Goal: Transaction & Acquisition: Purchase product/service

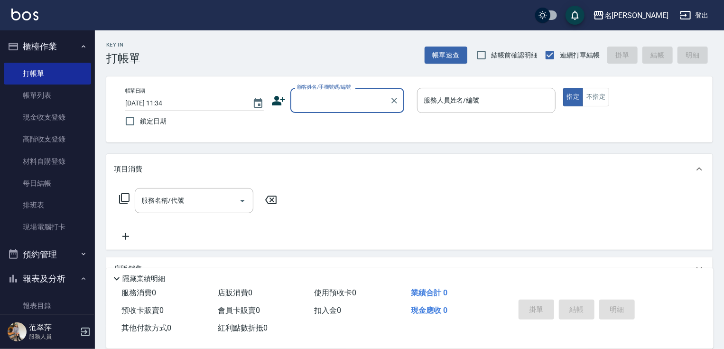
click at [42, 254] on button "預約管理" at bounding box center [47, 254] width 87 height 25
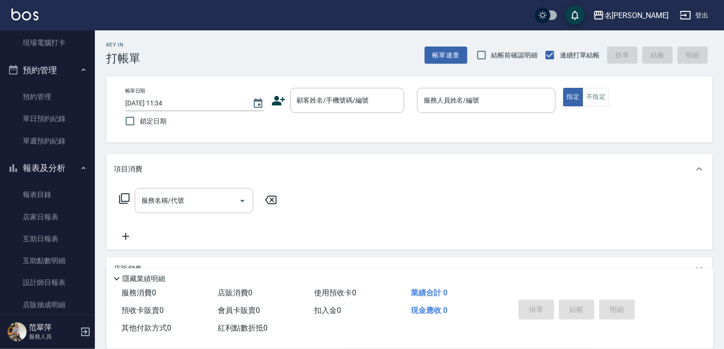
scroll to position [196, 0]
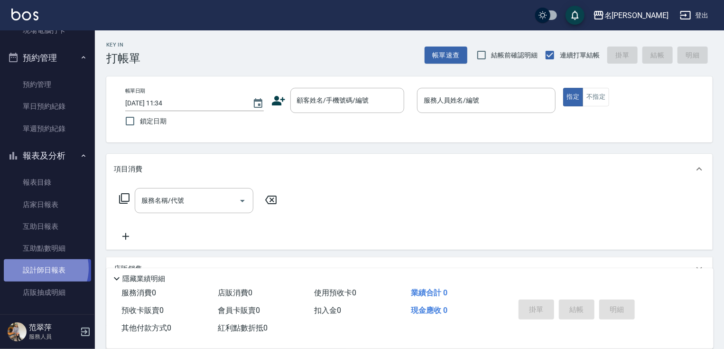
click at [39, 268] on link "設計師日報表" at bounding box center [47, 270] width 87 height 22
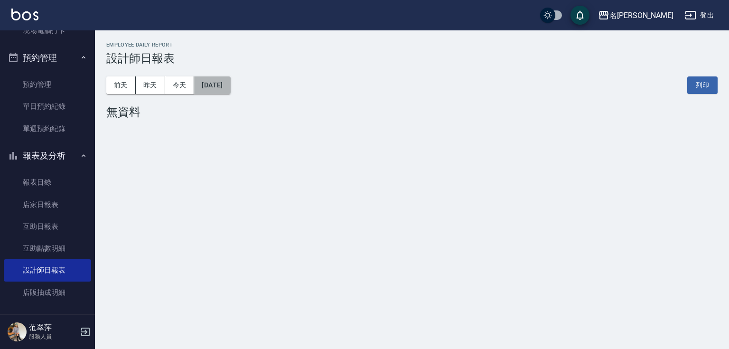
click at [230, 85] on button "[DATE]" at bounding box center [212, 85] width 36 height 18
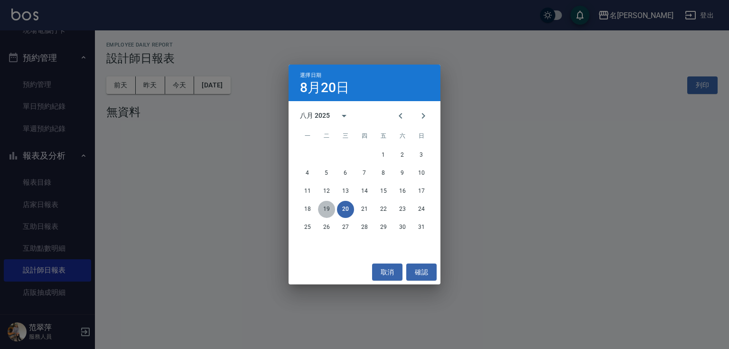
click at [329, 205] on button "19" at bounding box center [326, 209] width 17 height 17
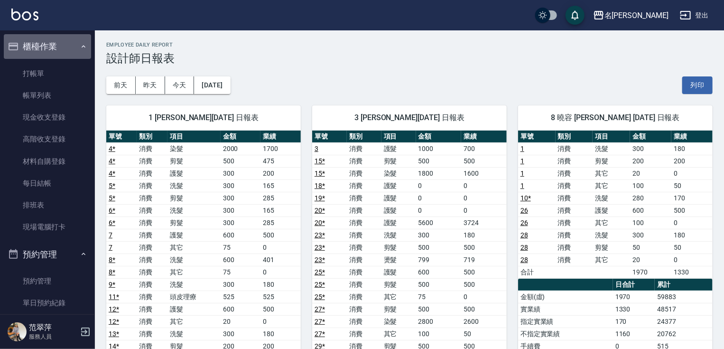
click at [52, 46] on button "櫃檯作業" at bounding box center [47, 46] width 87 height 25
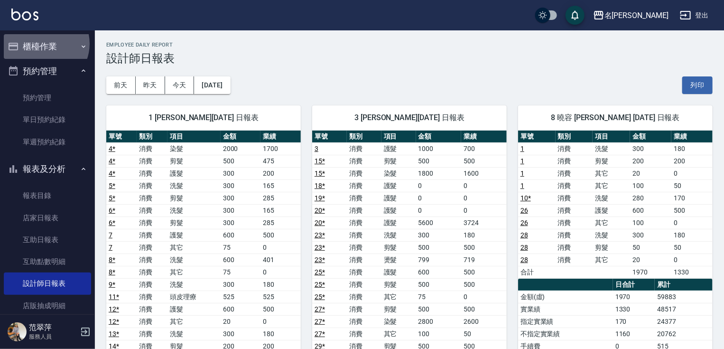
click at [43, 44] on button "櫃檯作業" at bounding box center [47, 46] width 87 height 25
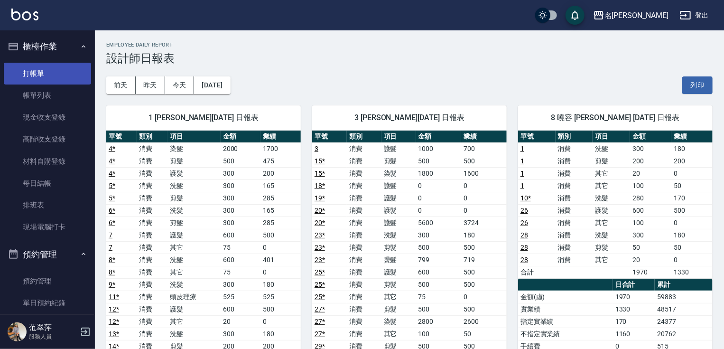
click at [37, 70] on link "打帳單" at bounding box center [47, 74] width 87 height 22
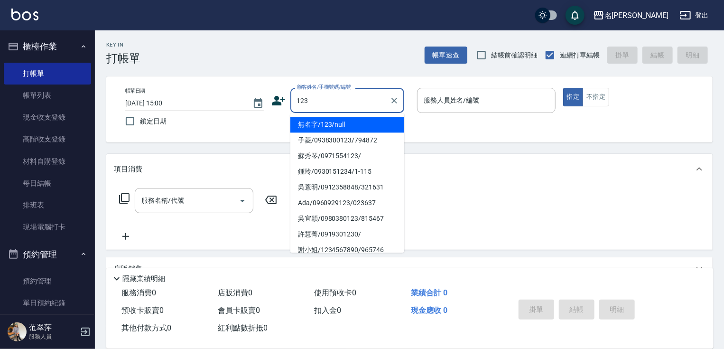
click at [355, 118] on li "無名字/123/null" at bounding box center [347, 125] width 114 height 16
type input "無名字/123/null"
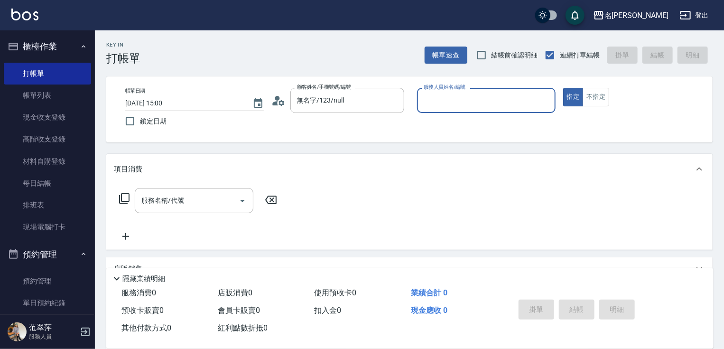
click at [459, 104] on input "服務人員姓名/編號" at bounding box center [486, 100] width 130 height 17
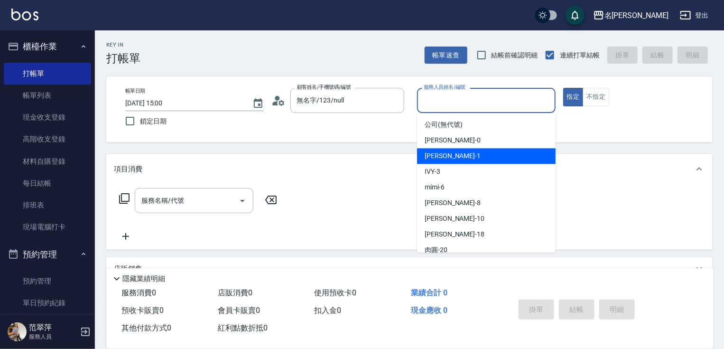
click at [448, 158] on span "[PERSON_NAME] -1" at bounding box center [453, 156] width 56 height 10
type input "[PERSON_NAME]-1"
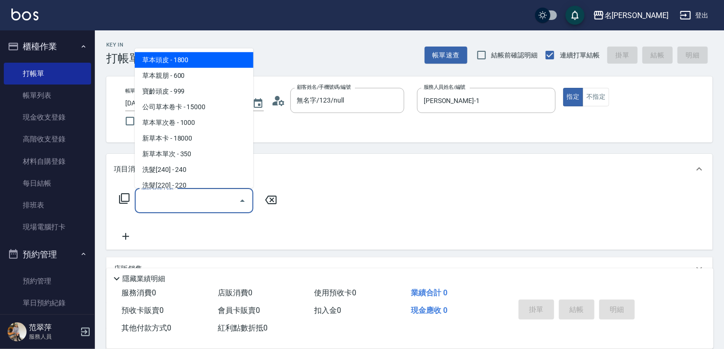
click at [196, 198] on input "服務名稱/代號" at bounding box center [187, 200] width 96 height 17
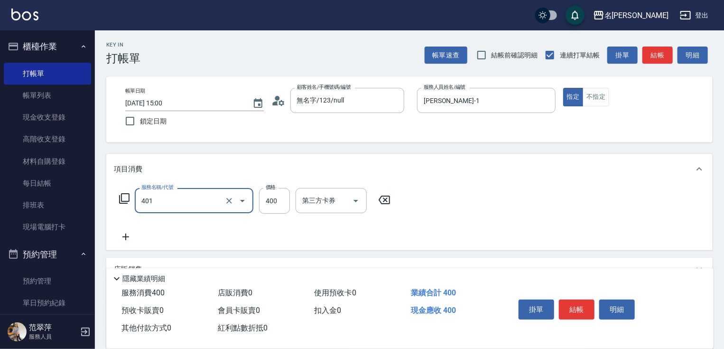
type input "剪髮(400)(401)"
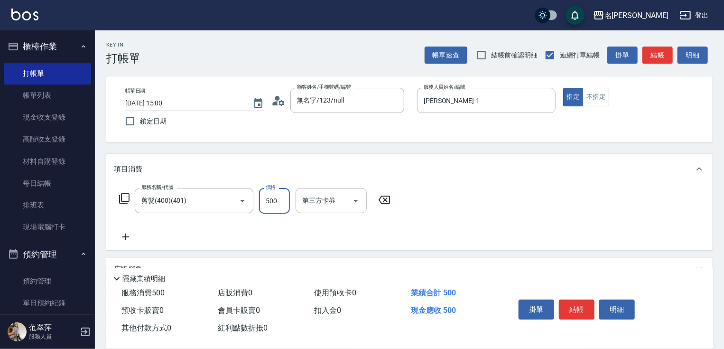
type input "500"
click at [126, 237] on icon at bounding box center [125, 236] width 7 height 7
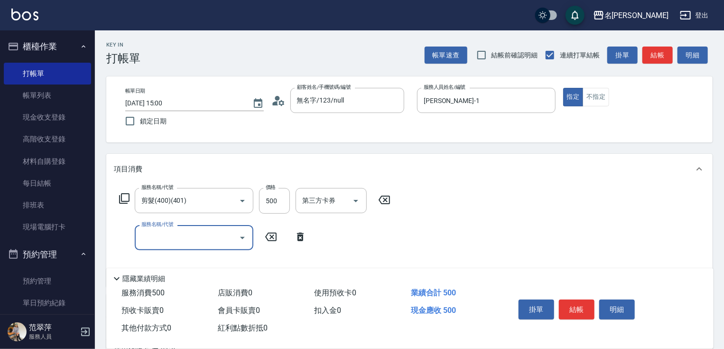
click at [170, 241] on input "服務名稱/代號" at bounding box center [187, 237] width 96 height 17
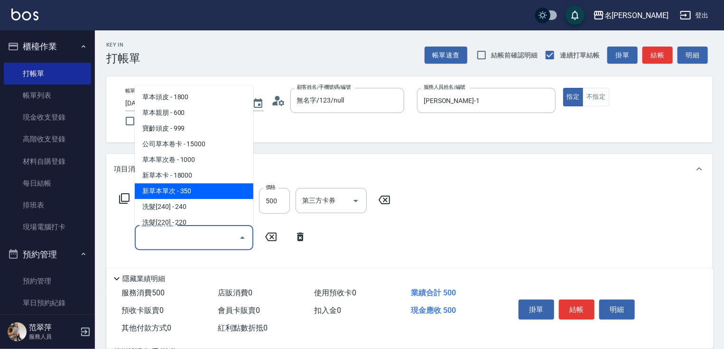
click at [205, 197] on span "新草本單次 - 350" at bounding box center [194, 191] width 119 height 16
type input "新草本單次(109)"
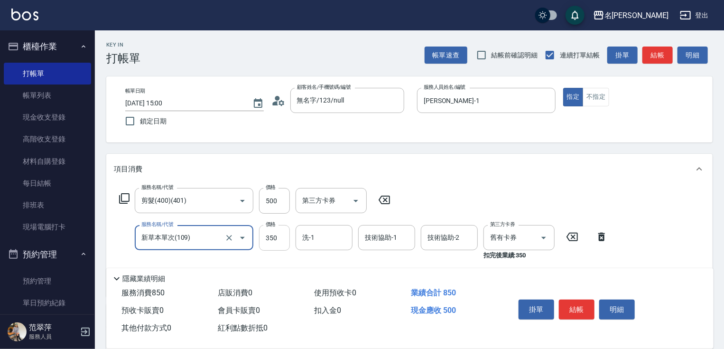
click at [274, 241] on input "350" at bounding box center [274, 238] width 31 height 26
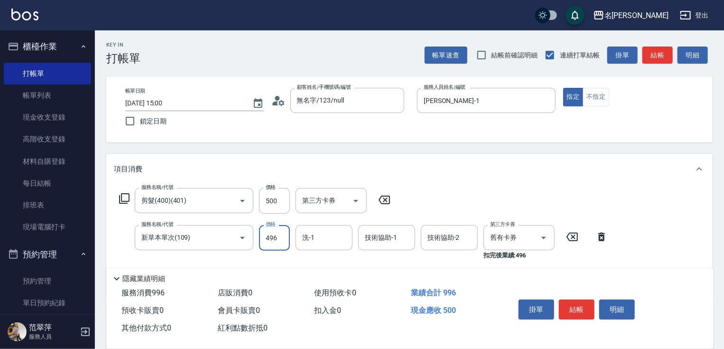
type input "496"
type input "2"
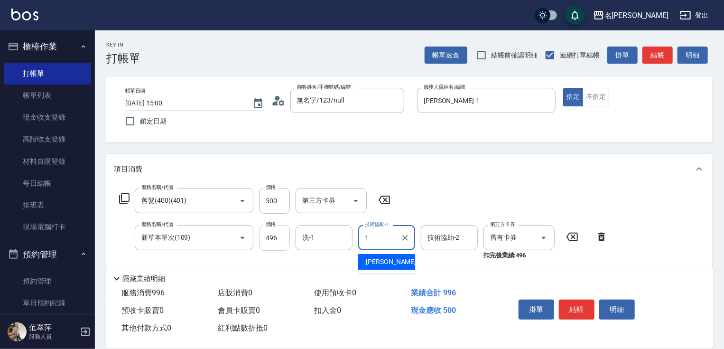
type input "[PERSON_NAME]-1"
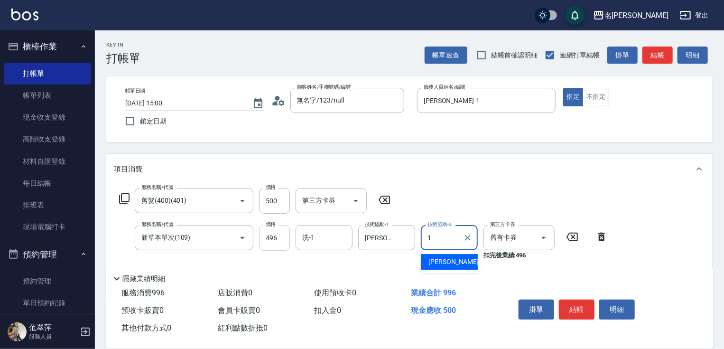
type input "[PERSON_NAME]-1"
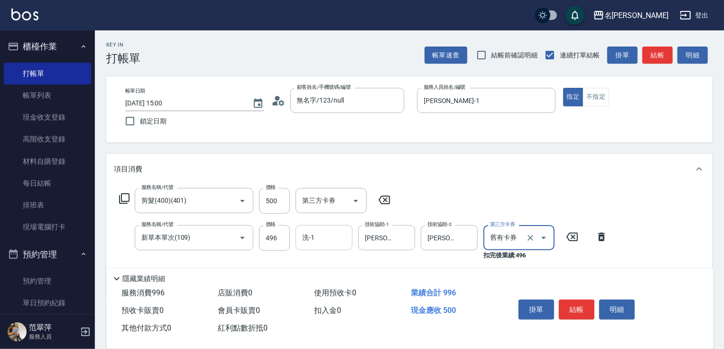
click at [309, 239] on input "洗-1" at bounding box center [324, 237] width 48 height 17
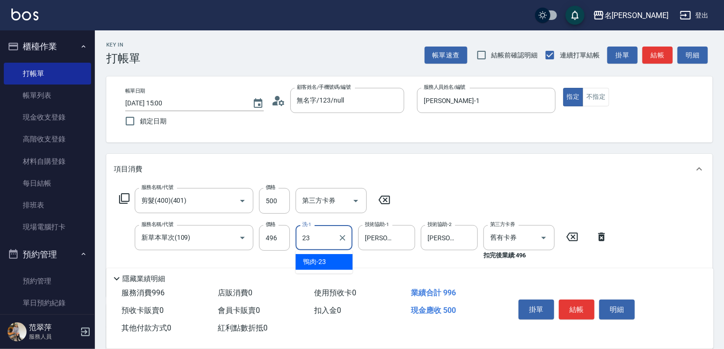
type input "鴨肉-23"
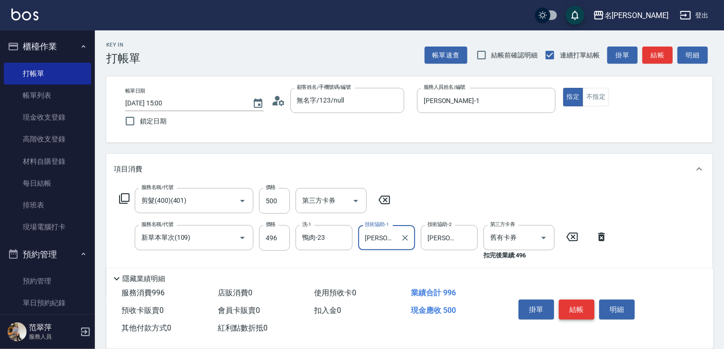
click at [570, 302] on button "結帳" at bounding box center [577, 309] width 36 height 20
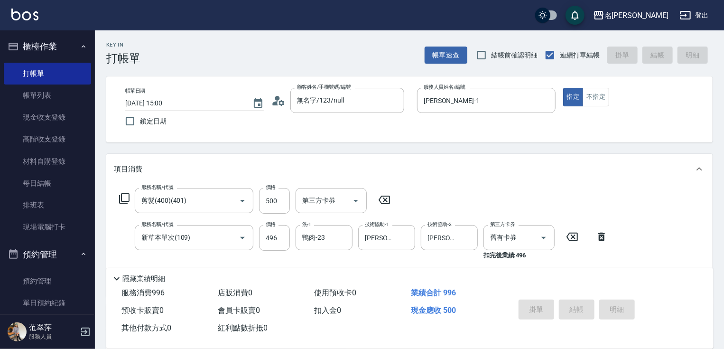
type input "[DATE] 15:17"
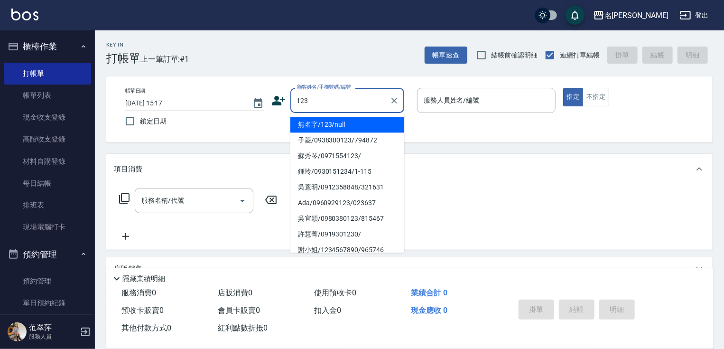
click at [343, 119] on li "無名字/123/null" at bounding box center [347, 125] width 114 height 16
type input "無名字/123/null"
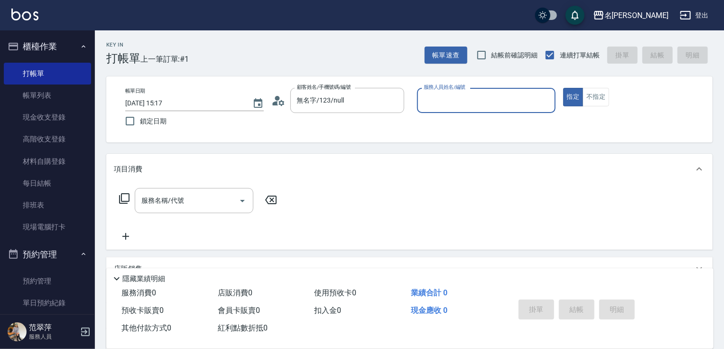
click at [434, 99] on input "服務人員姓名/編號" at bounding box center [486, 100] width 130 height 17
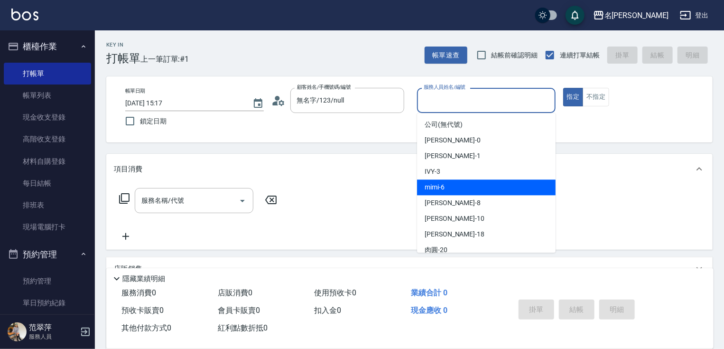
click at [442, 190] on span "mimi -6" at bounding box center [435, 187] width 20 height 10
type input "mimi-6"
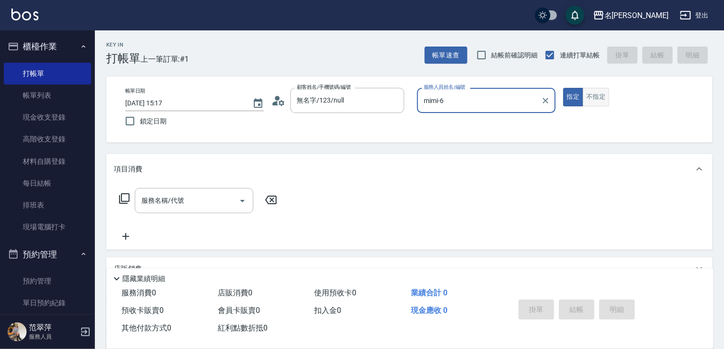
click at [609, 93] on div "指定 不指定" at bounding box center [632, 97] width 139 height 19
click at [599, 102] on button "不指定" at bounding box center [596, 97] width 27 height 19
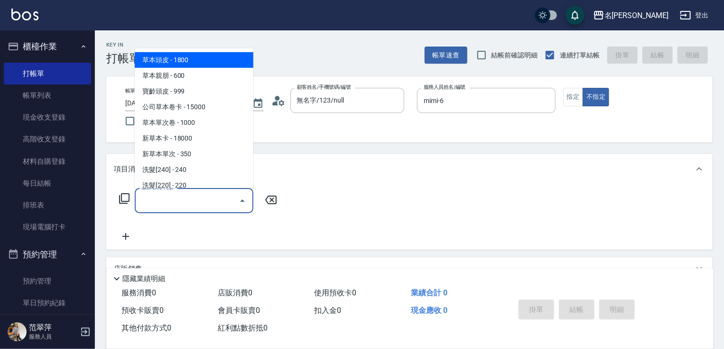
click at [190, 204] on input "服務名稱/代號" at bounding box center [187, 200] width 96 height 17
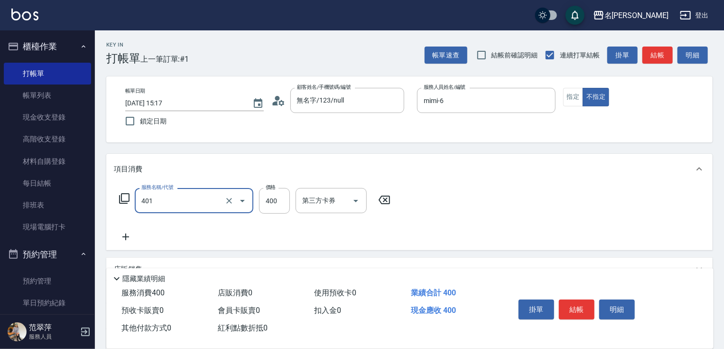
scroll to position [116, 0]
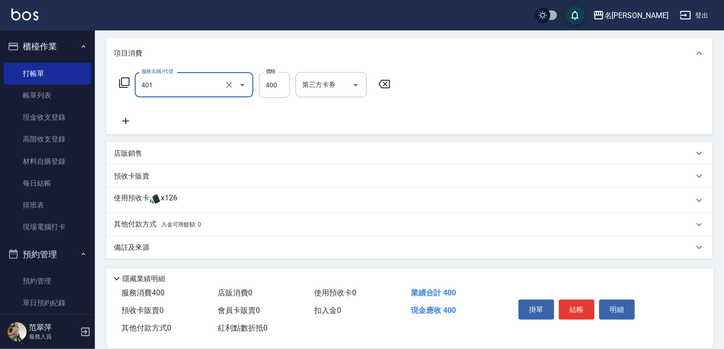
type input "剪髮(400)(401)"
click at [138, 221] on p "其他付款方式 入金可用餘額: 0" at bounding box center [157, 224] width 87 height 10
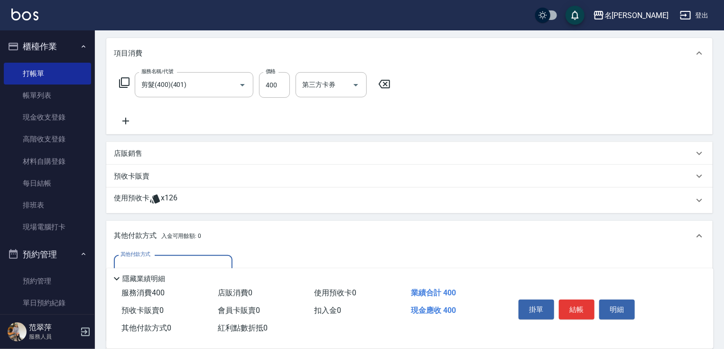
scroll to position [0, 0]
click at [179, 261] on input "其他付款方式" at bounding box center [173, 267] width 110 height 17
click at [177, 301] on span "信用卡" at bounding box center [173, 307] width 119 height 16
type input "信用卡"
click at [240, 268] on div "隱藏業績明細" at bounding box center [409, 276] width 607 height 16
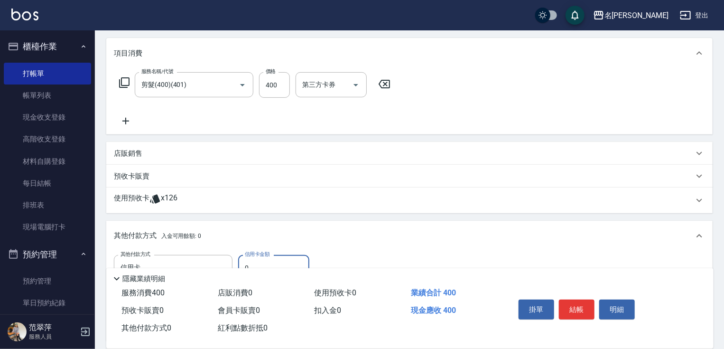
click at [245, 259] on input "0" at bounding box center [273, 268] width 71 height 26
type input "400"
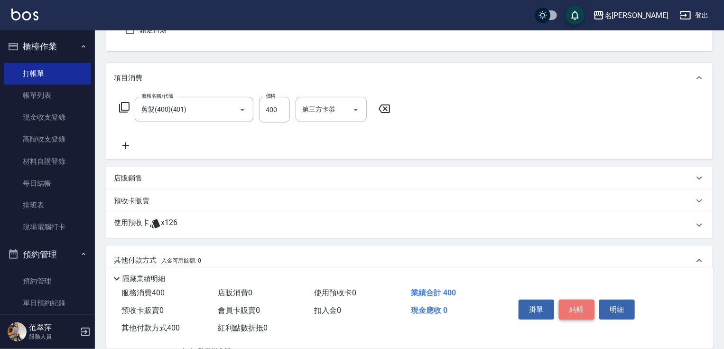
click at [580, 307] on button "結帳" at bounding box center [577, 309] width 36 height 20
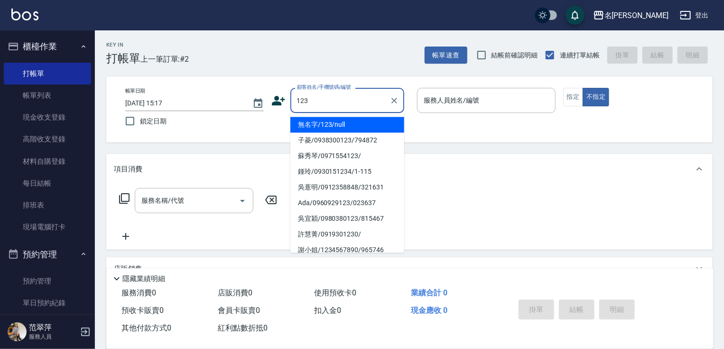
click at [342, 124] on li "無名字/123/null" at bounding box center [347, 125] width 114 height 16
type input "無名字/123/null"
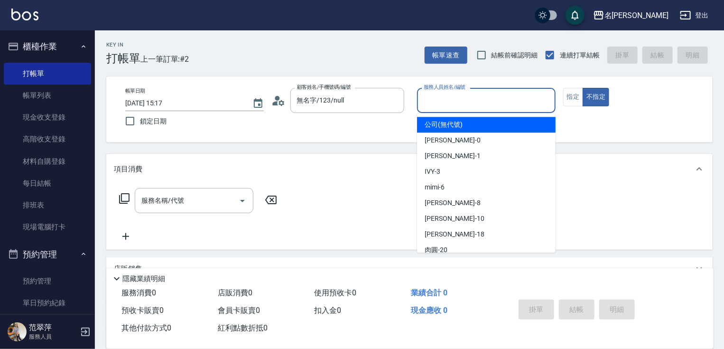
click at [438, 101] on input "服務人員姓名/編號" at bounding box center [486, 100] width 130 height 17
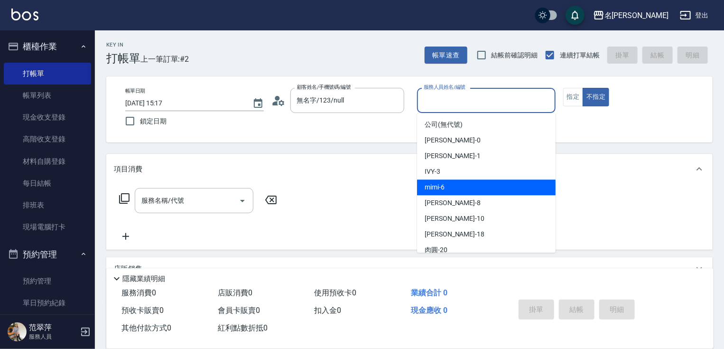
drag, startPoint x: 439, startPoint y: 181, endPoint x: 498, endPoint y: 127, distance: 80.2
click at [442, 171] on ul "公司 (無代號) [PERSON_NAME] -0 [PERSON_NAME] -1 IVY -3 mimi -6 曉容 -8 [PERSON_NAME] -…" at bounding box center [486, 182] width 139 height 139
click at [458, 182] on div "mimi -6" at bounding box center [486, 187] width 139 height 16
type input "mimi-6"
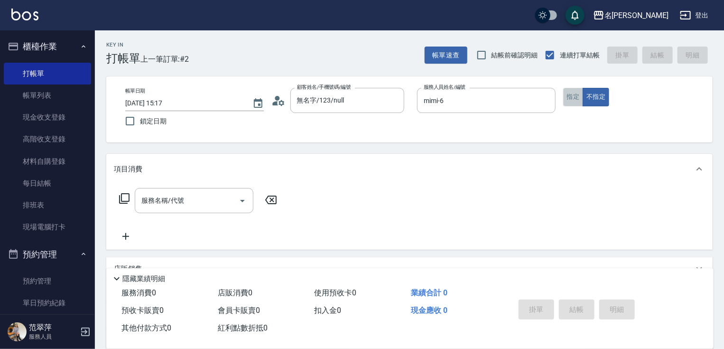
click at [575, 98] on button "指定" at bounding box center [573, 97] width 20 height 19
click at [184, 207] on input "服務名稱/代號" at bounding box center [187, 200] width 96 height 17
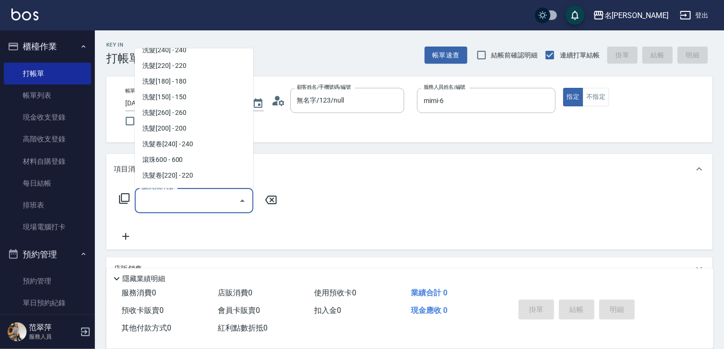
scroll to position [135, 0]
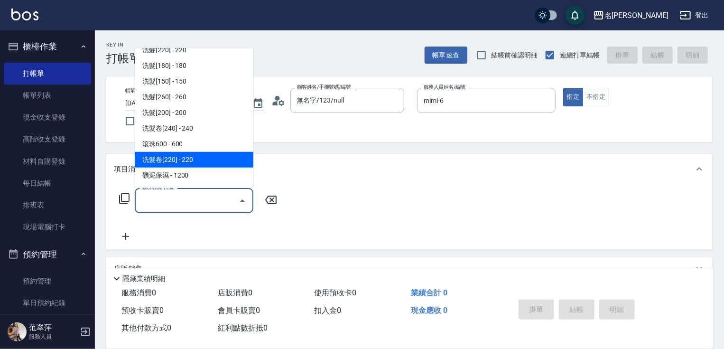
click at [178, 155] on span "洗髮卷[220] - 220" at bounding box center [194, 160] width 119 height 16
type input "洗髮卷[220](209)"
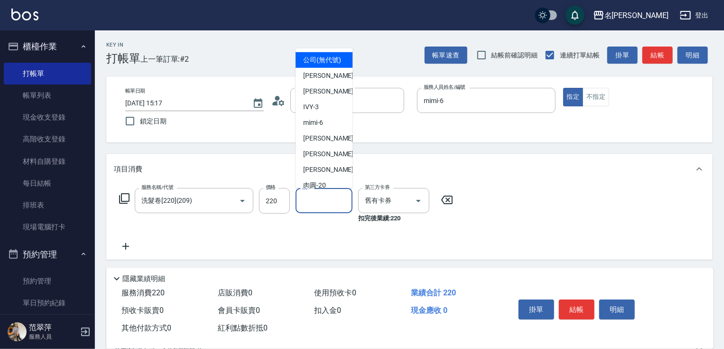
click at [309, 207] on input "洗-1" at bounding box center [324, 200] width 48 height 17
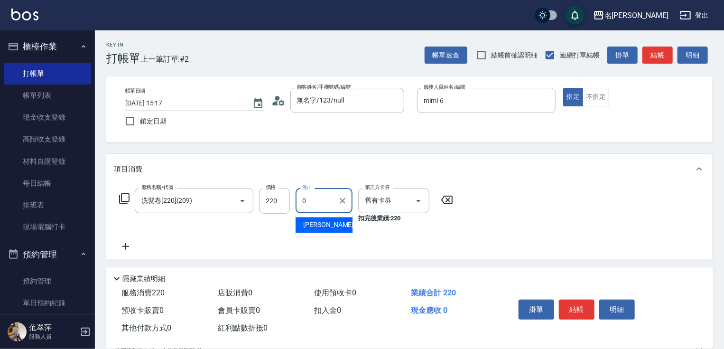
type input "[PERSON_NAME]-0"
click at [118, 249] on icon at bounding box center [126, 246] width 24 height 11
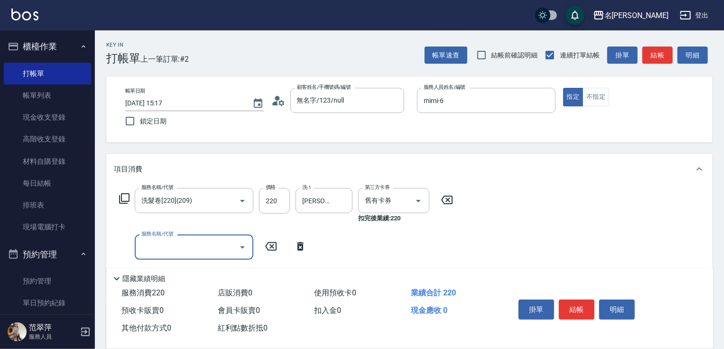
click at [176, 242] on input "服務名稱/代號" at bounding box center [187, 247] width 96 height 17
type input "潤絲20(801)"
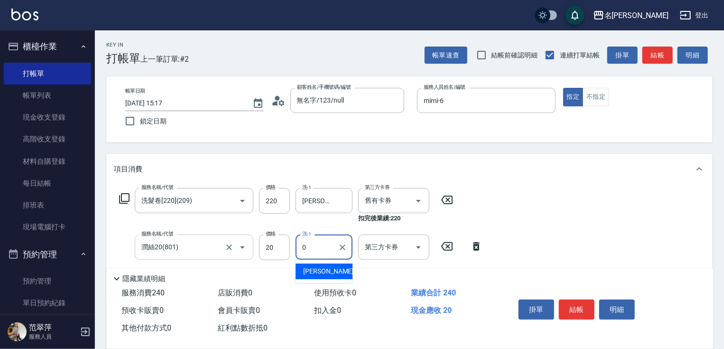
type input "[PERSON_NAME]-0"
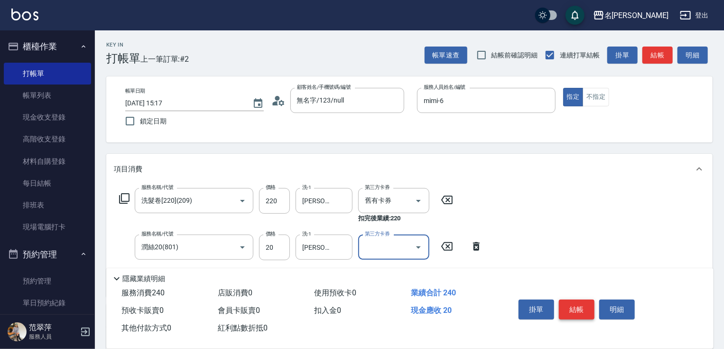
click at [568, 305] on button "結帳" at bounding box center [577, 309] width 36 height 20
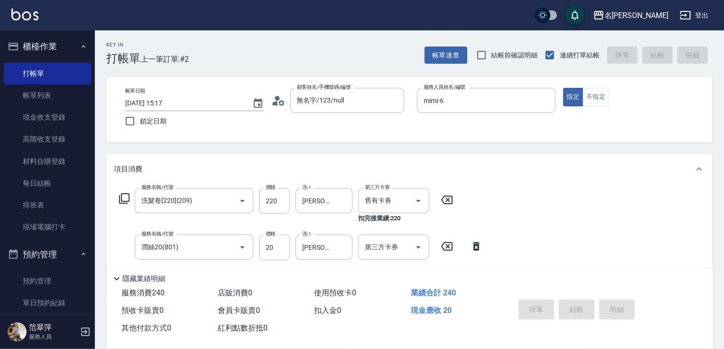
type input "[DATE] 15:18"
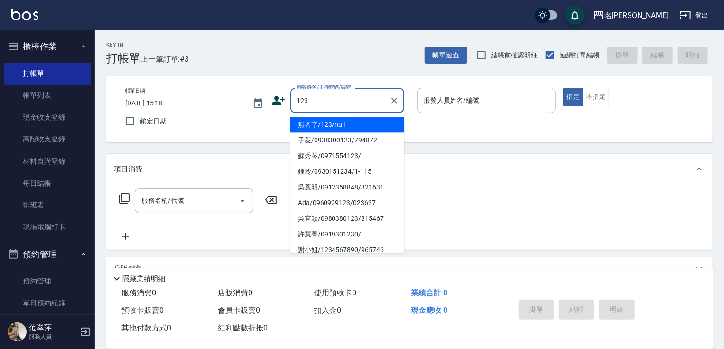
click at [336, 122] on li "無名字/123/null" at bounding box center [347, 125] width 114 height 16
type input "無名字/123/null"
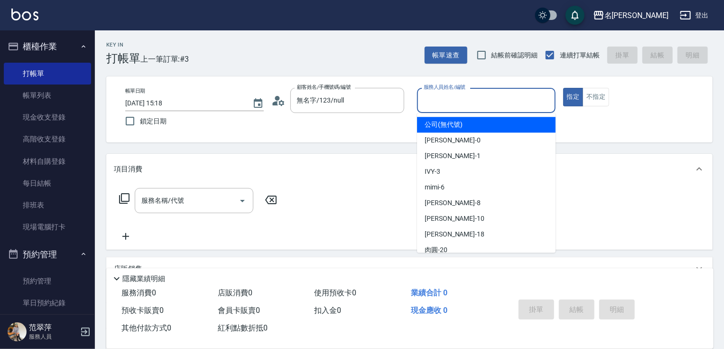
click at [431, 99] on input "服務人員姓名/編號" at bounding box center [486, 100] width 130 height 17
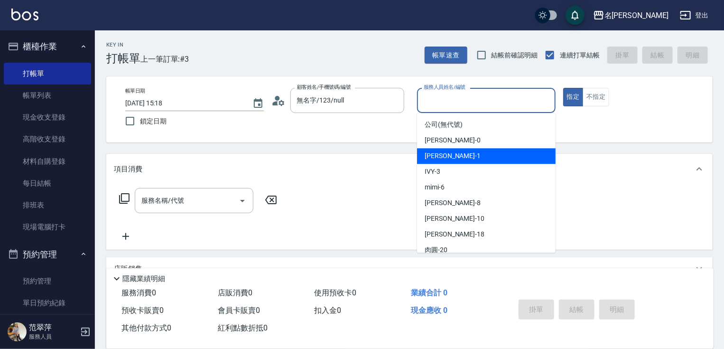
click at [450, 156] on span "[PERSON_NAME] -1" at bounding box center [453, 156] width 56 height 10
type input "[PERSON_NAME]-1"
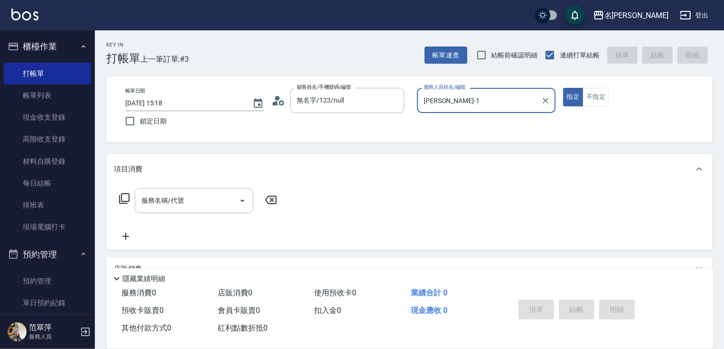
click at [121, 195] on icon at bounding box center [124, 198] width 10 height 10
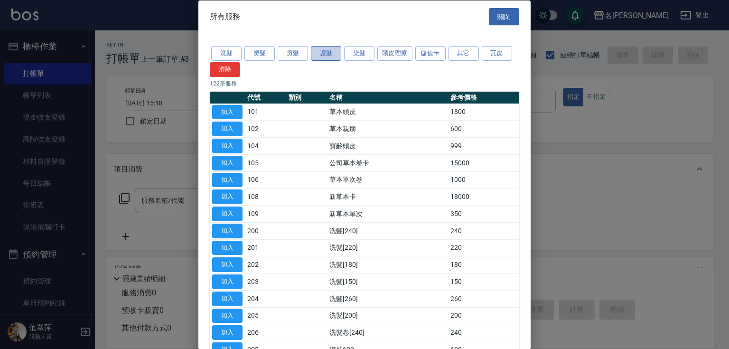
click at [339, 56] on button "護髮" at bounding box center [326, 53] width 30 height 15
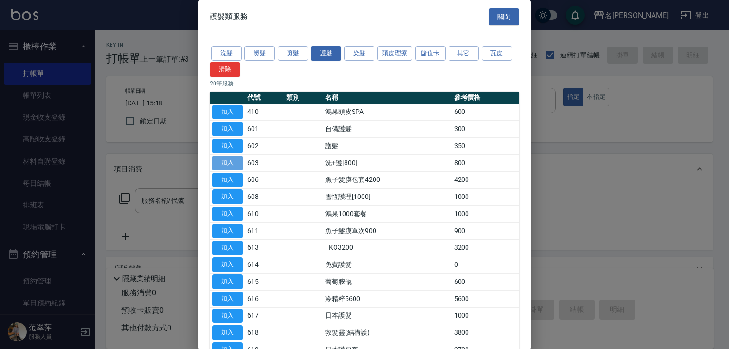
click at [226, 164] on button "加入" at bounding box center [227, 162] width 30 height 15
type input "洗+護[800](603)"
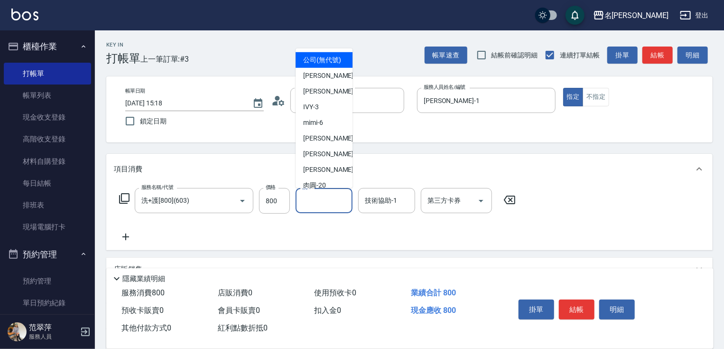
click at [315, 204] on input "洗-1" at bounding box center [324, 200] width 48 height 17
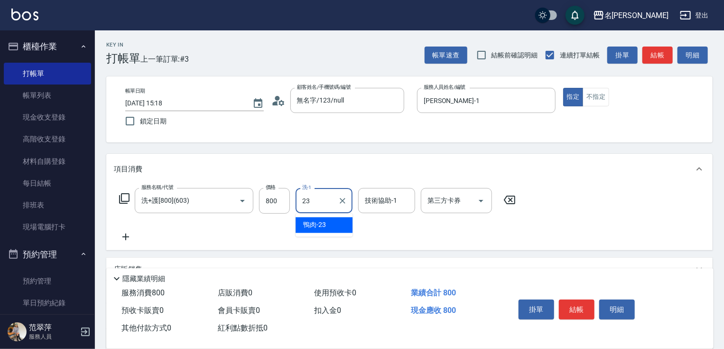
type input "鴨肉-23"
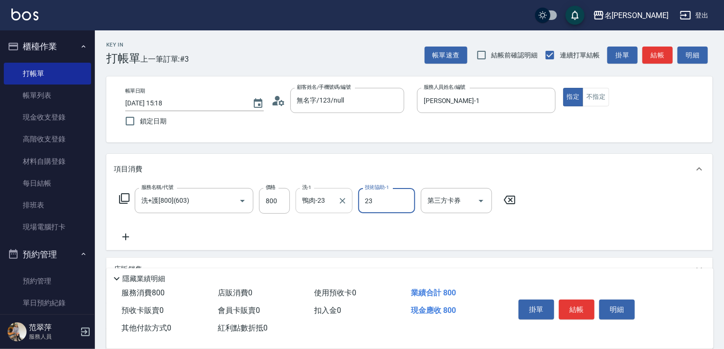
type input "鴨肉-23"
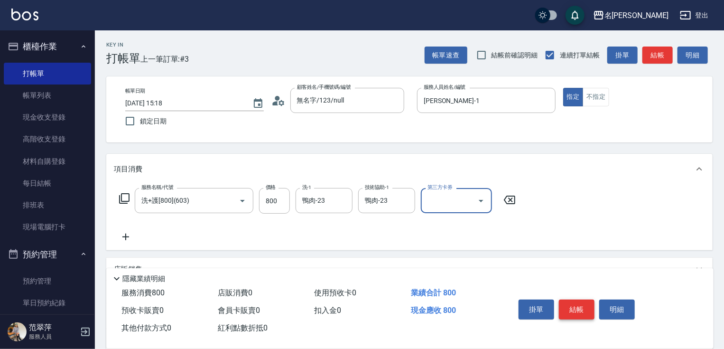
click at [574, 309] on button "結帳" at bounding box center [577, 309] width 36 height 20
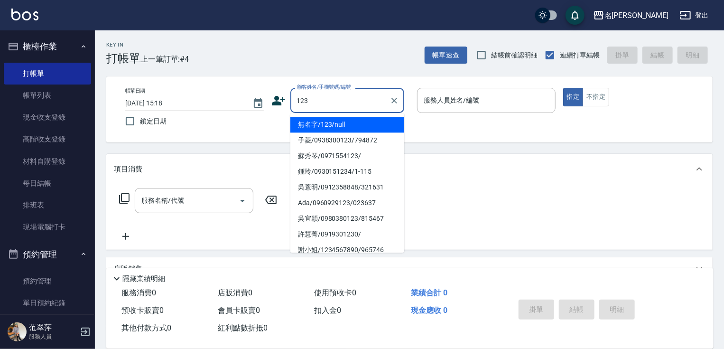
click at [340, 122] on li "無名字/123/null" at bounding box center [347, 125] width 114 height 16
type input "無名字/123/null"
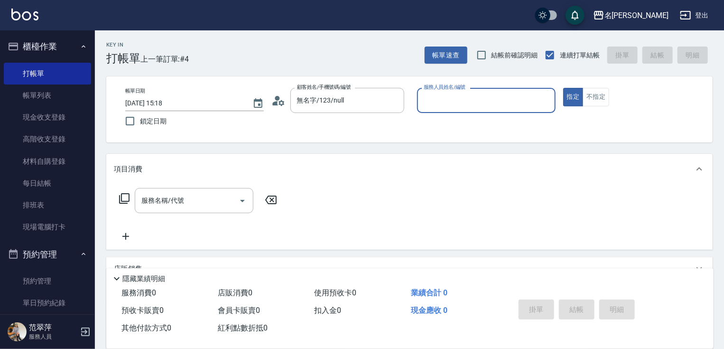
click at [445, 101] on input "服務人員姓名/編號" at bounding box center [486, 100] width 130 height 17
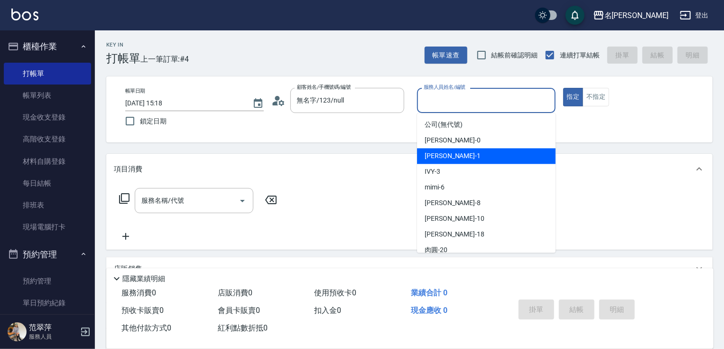
click at [444, 158] on span "[PERSON_NAME] -1" at bounding box center [453, 156] width 56 height 10
type input "[PERSON_NAME]-1"
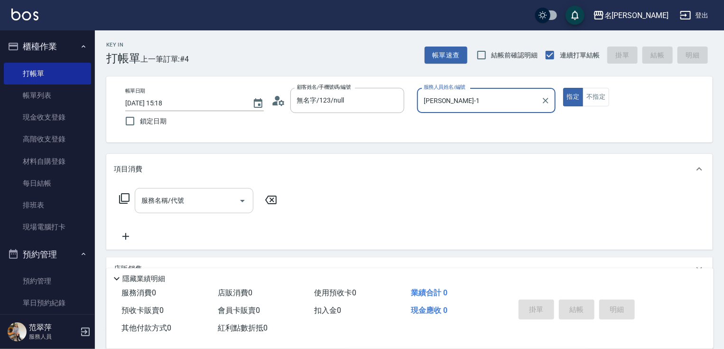
click at [161, 197] on input "服務名稱/代號" at bounding box center [187, 200] width 96 height 17
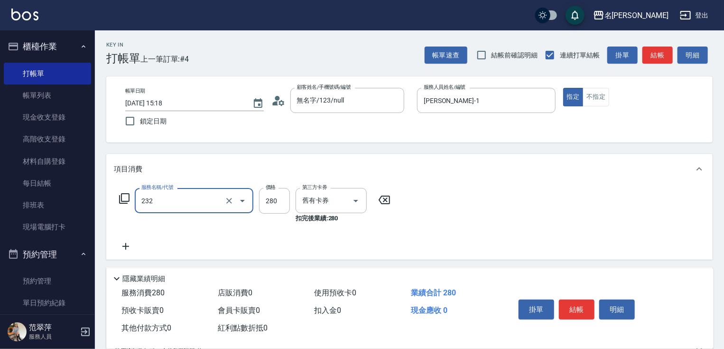
type input "洗髮卷280(232)"
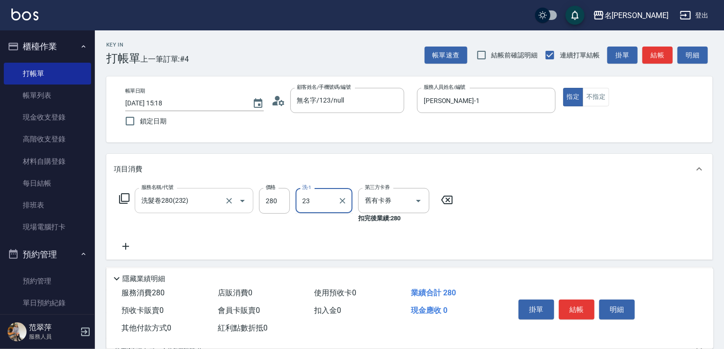
type input "鴨肉-23"
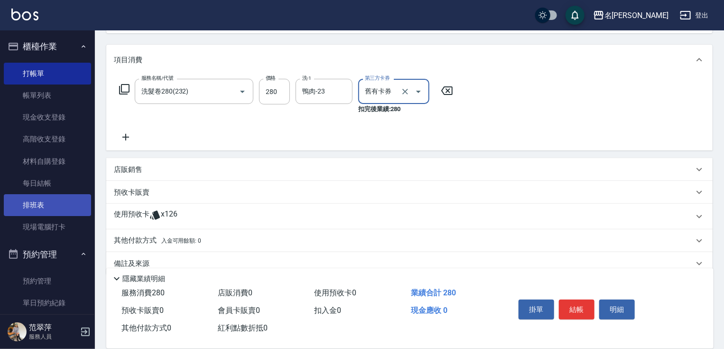
scroll to position [125, 0]
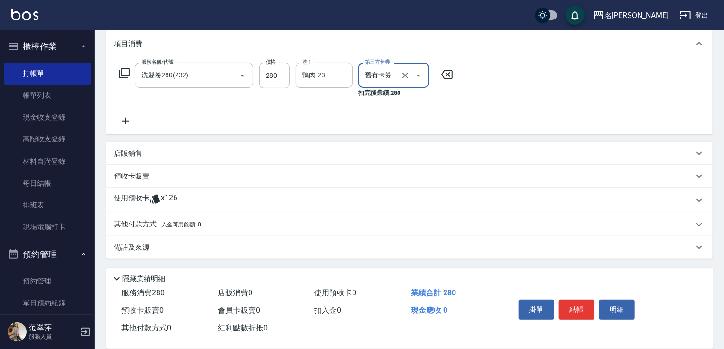
click at [122, 119] on icon at bounding box center [126, 120] width 24 height 11
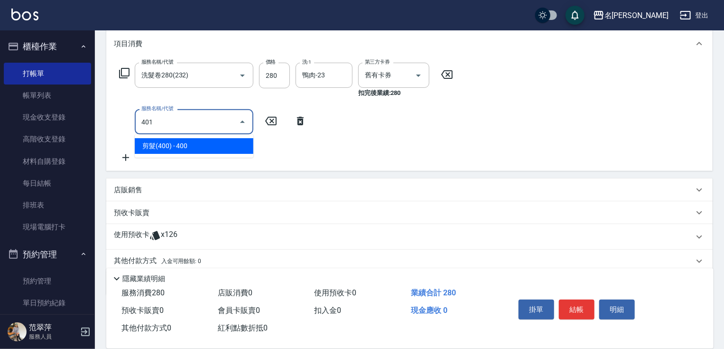
type input "剪髮(400)(401)"
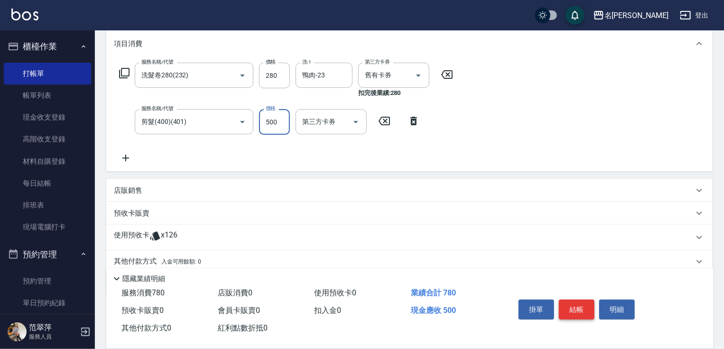
type input "500"
click at [582, 305] on button "結帳" at bounding box center [577, 309] width 36 height 20
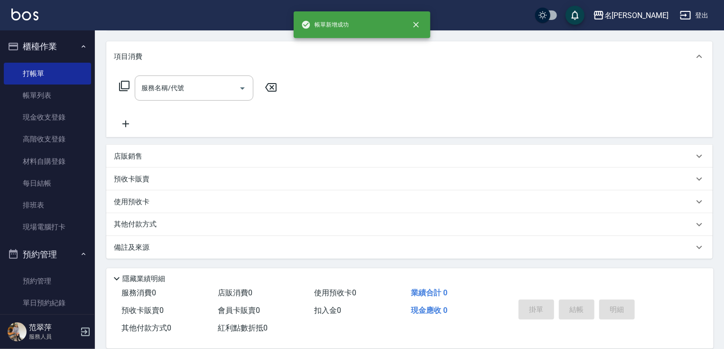
scroll to position [0, 0]
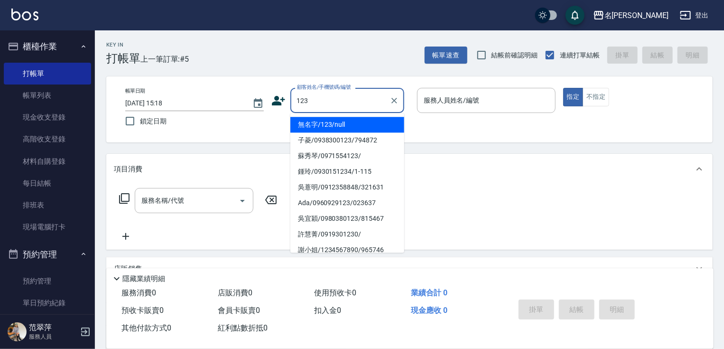
click at [347, 124] on li "無名字/123/null" at bounding box center [347, 125] width 114 height 16
type input "無名字/123/null"
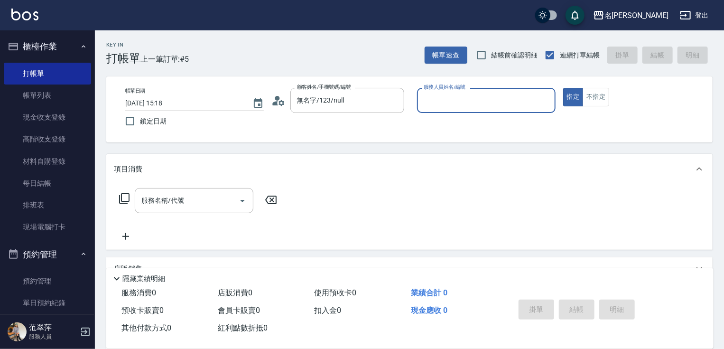
click at [472, 104] on input "服務人員姓名/編號" at bounding box center [486, 100] width 130 height 17
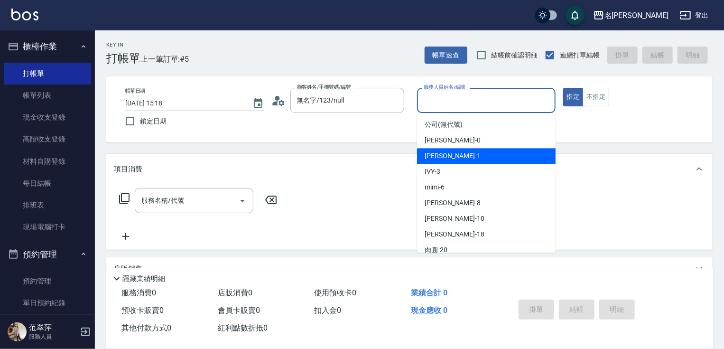
click at [466, 157] on div "[PERSON_NAME] -1" at bounding box center [486, 156] width 139 height 16
type input "[PERSON_NAME]-1"
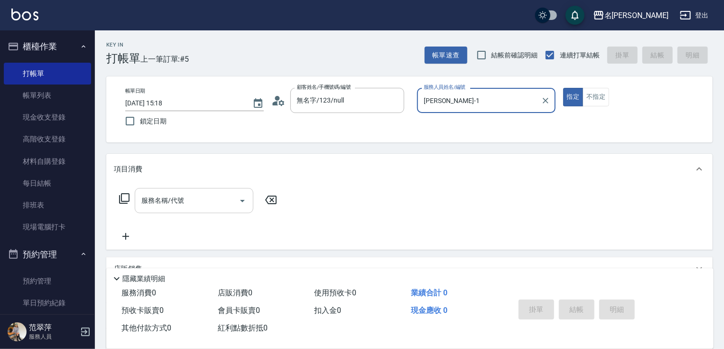
click at [208, 200] on input "服務名稱/代號" at bounding box center [187, 200] width 96 height 17
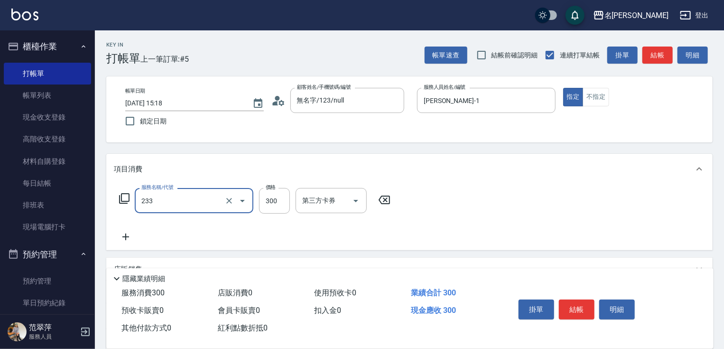
type input "洗髮300(233)"
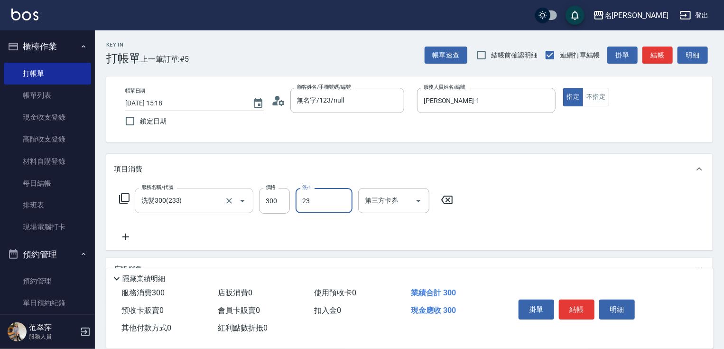
type input "鴨肉-23"
click at [579, 306] on button "結帳" at bounding box center [577, 309] width 36 height 20
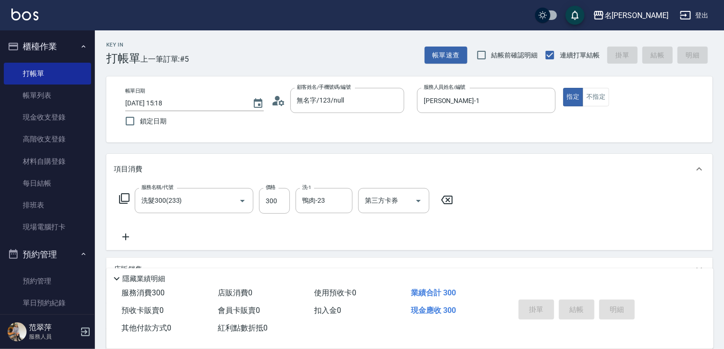
type input "[DATE] 15:19"
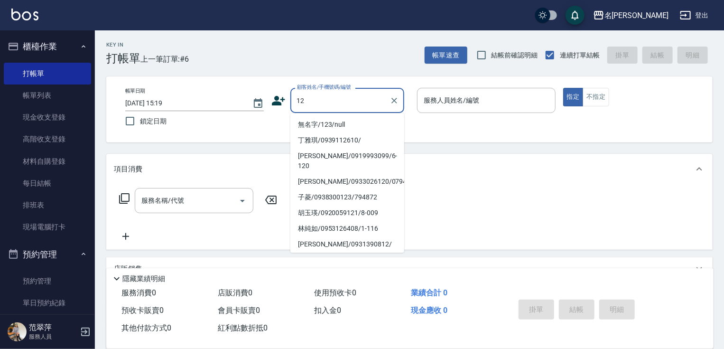
click at [333, 125] on li "無名字/123/null" at bounding box center [347, 125] width 114 height 16
type input "無名字/123/null"
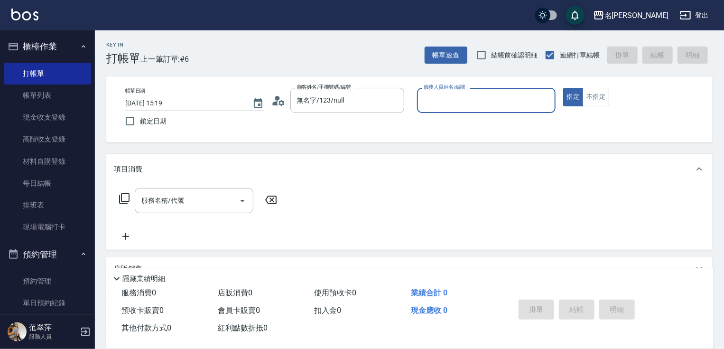
click at [431, 101] on input "服務人員姓名/編號" at bounding box center [486, 100] width 130 height 17
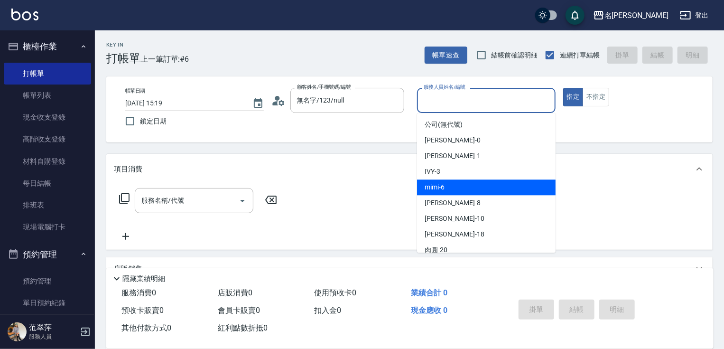
click at [452, 188] on div "mimi -6" at bounding box center [486, 187] width 139 height 16
type input "mimi-6"
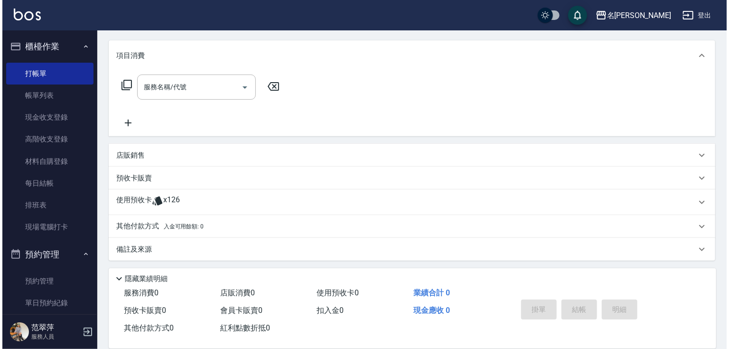
scroll to position [114, 0]
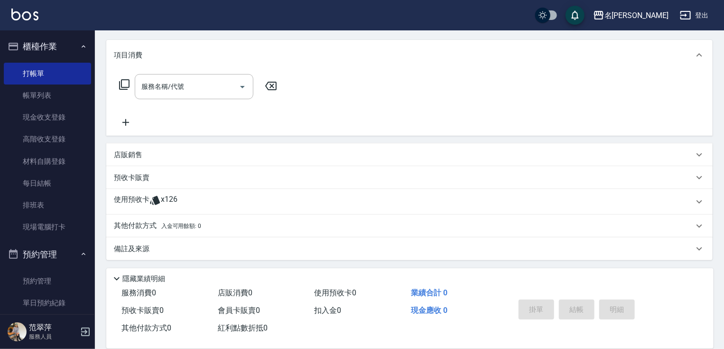
click at [123, 85] on icon at bounding box center [124, 84] width 11 height 11
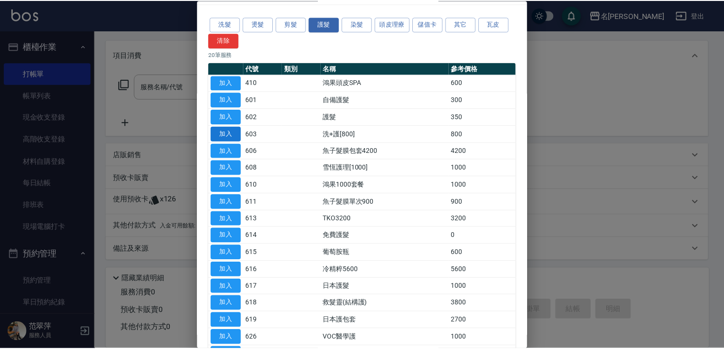
scroll to position [38, 0]
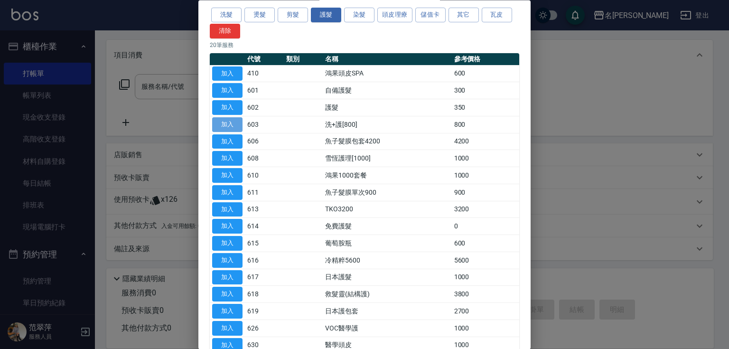
click at [224, 120] on button "加入" at bounding box center [227, 124] width 30 height 15
type input "洗+護[800](603)"
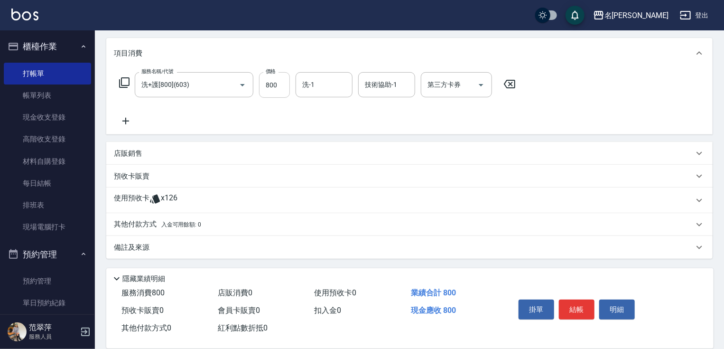
click at [275, 96] on input "800" at bounding box center [274, 85] width 31 height 26
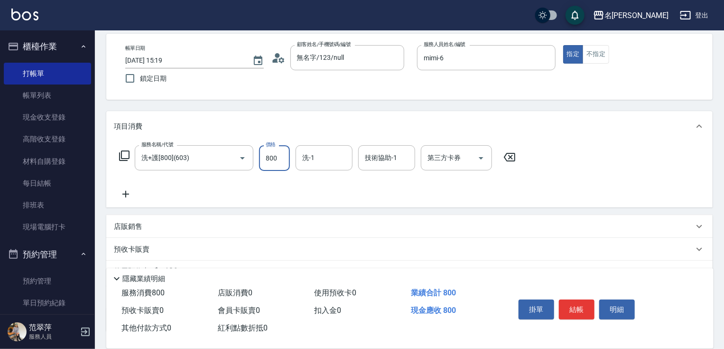
scroll to position [40, 0]
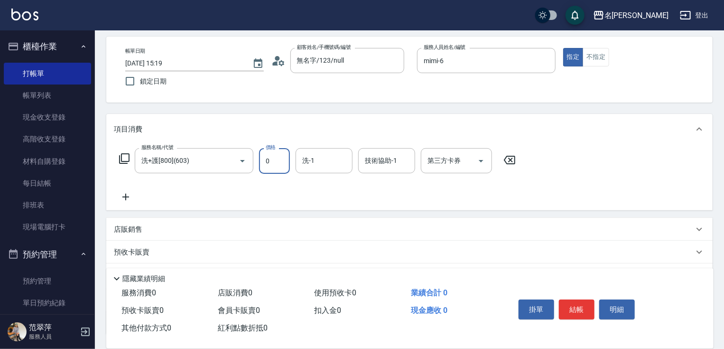
type input "0"
type input "mimi-6"
click at [581, 302] on button "結帳" at bounding box center [577, 309] width 36 height 20
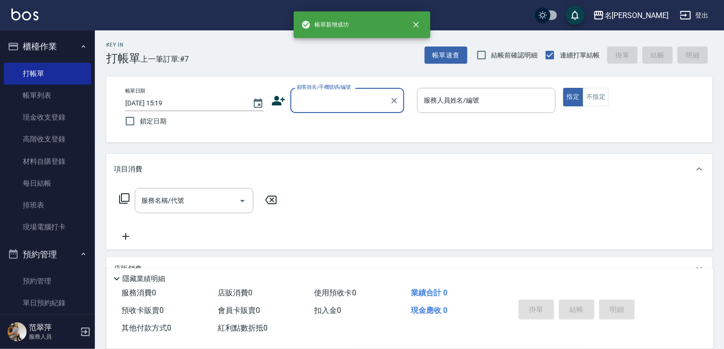
scroll to position [0, 0]
